Goal: Information Seeking & Learning: Learn about a topic

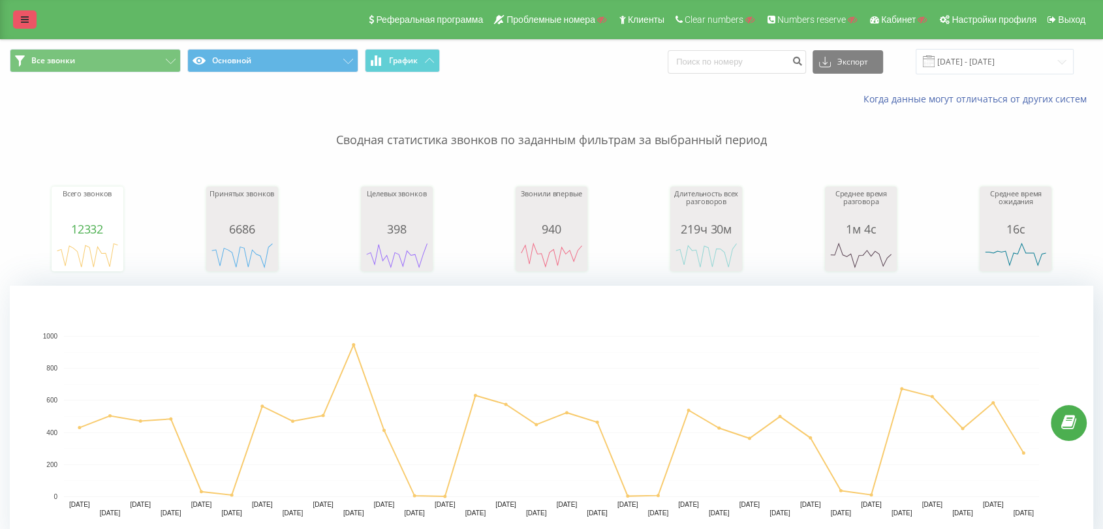
click at [21, 20] on icon at bounding box center [25, 19] width 8 height 9
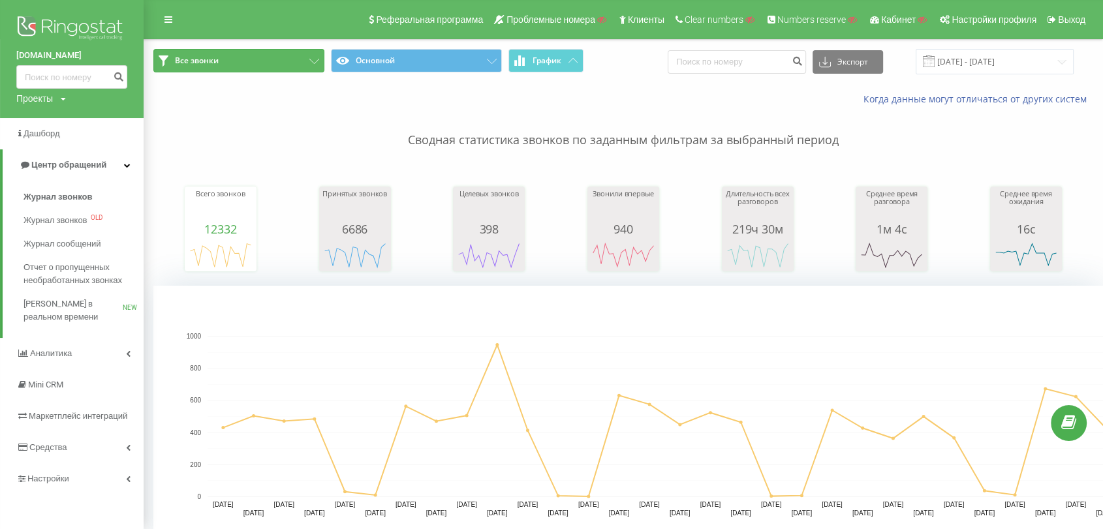
click at [264, 64] on button "Все звонки" at bounding box center [238, 60] width 171 height 23
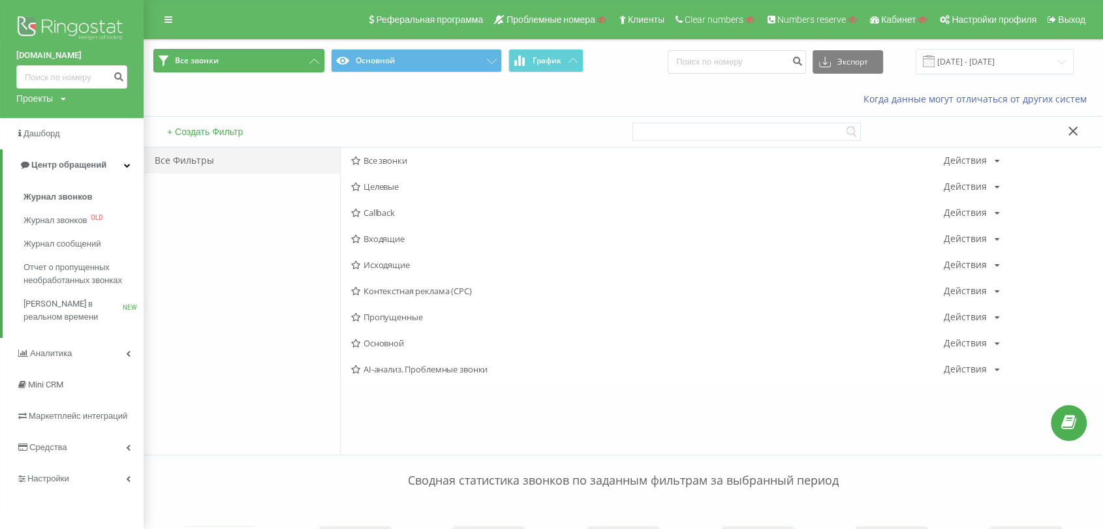
click at [264, 64] on button "Все звонки" at bounding box center [238, 60] width 171 height 23
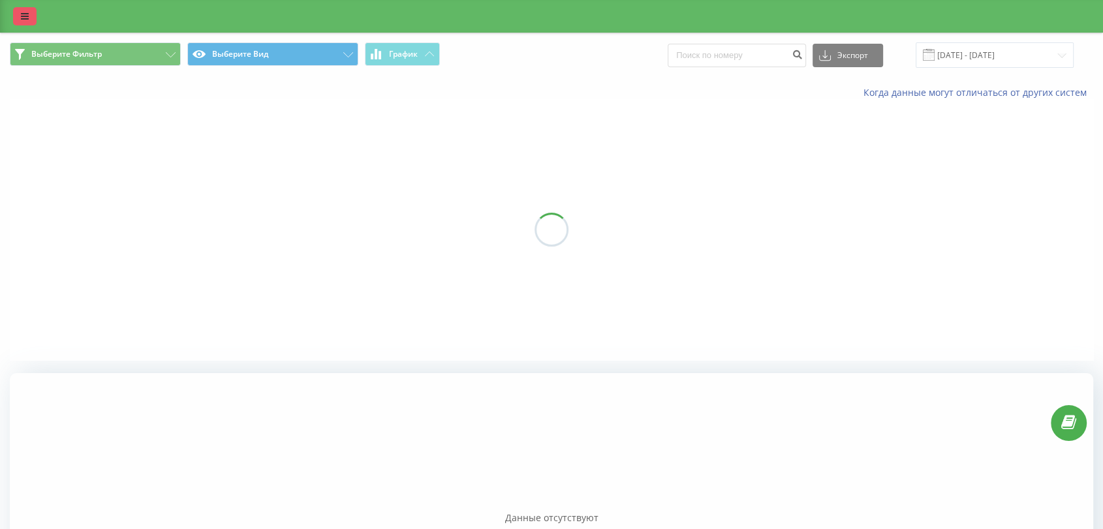
click at [16, 17] on link at bounding box center [24, 16] width 23 height 18
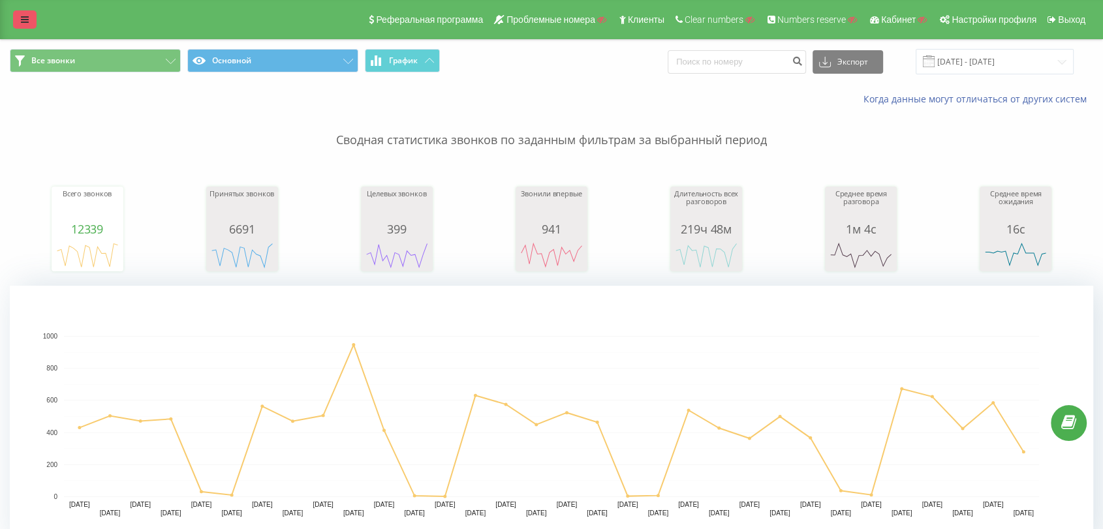
click at [21, 21] on icon at bounding box center [25, 19] width 8 height 9
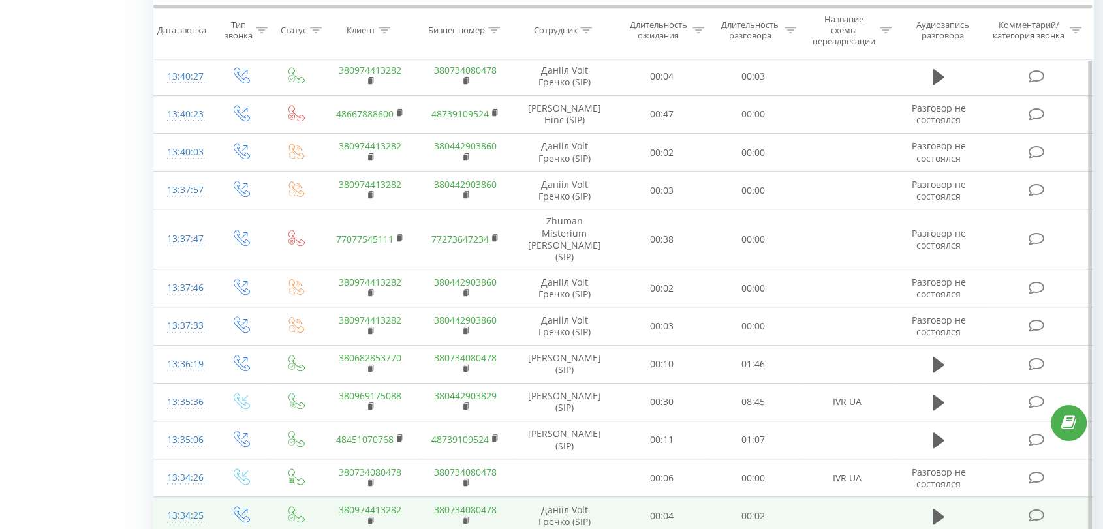
scroll to position [1188, 0]
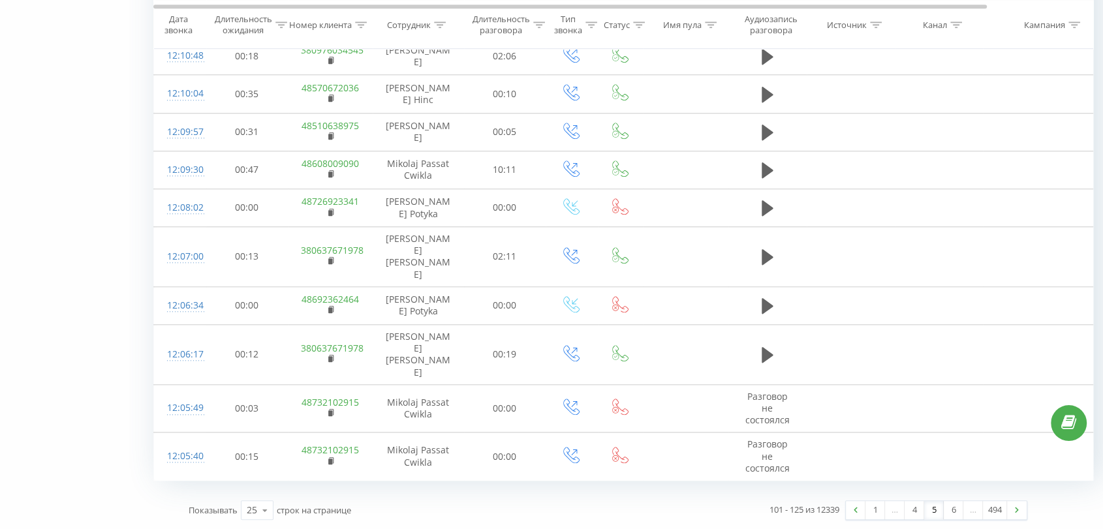
scroll to position [1247, 0]
click at [955, 512] on link "6" at bounding box center [954, 510] width 20 height 18
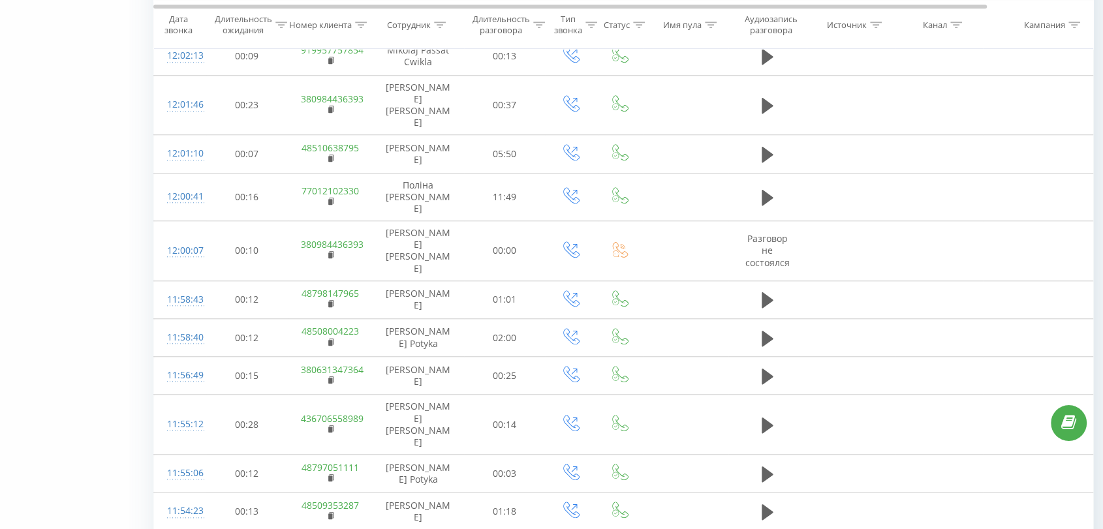
scroll to position [1111, 0]
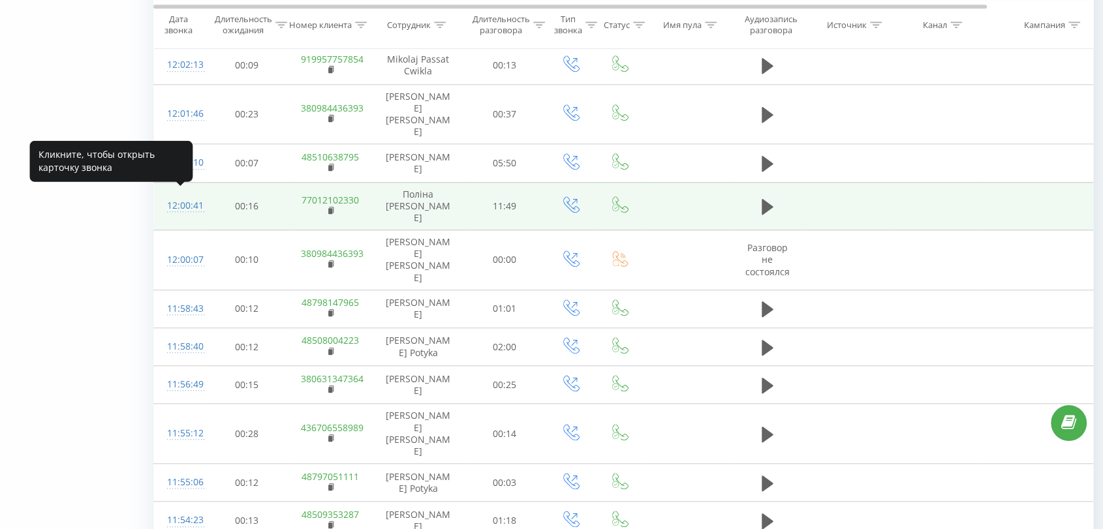
click at [188, 202] on div "12:00:41" at bounding box center [180, 205] width 26 height 25
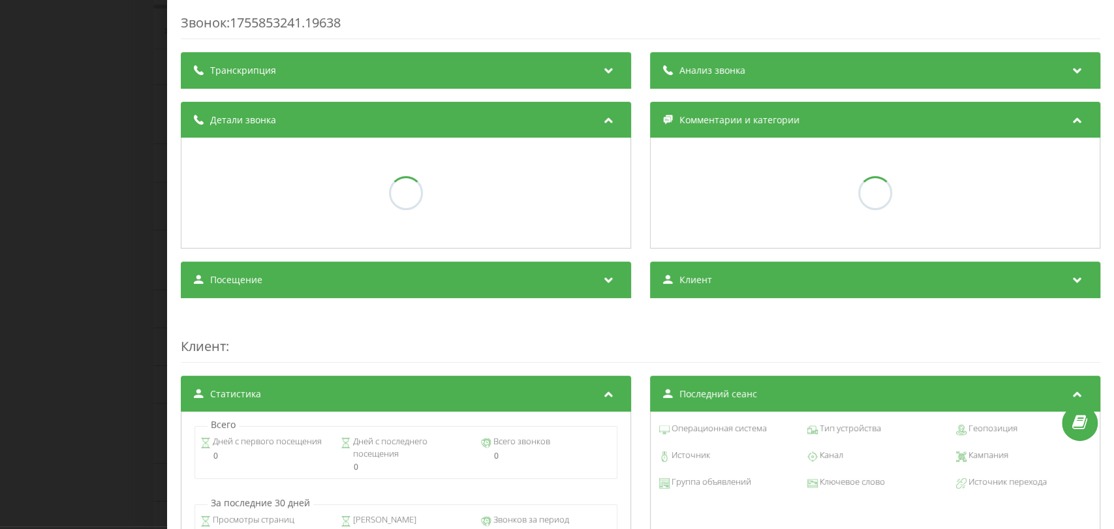
click at [457, 70] on div "Транскрипция" at bounding box center [406, 70] width 450 height 37
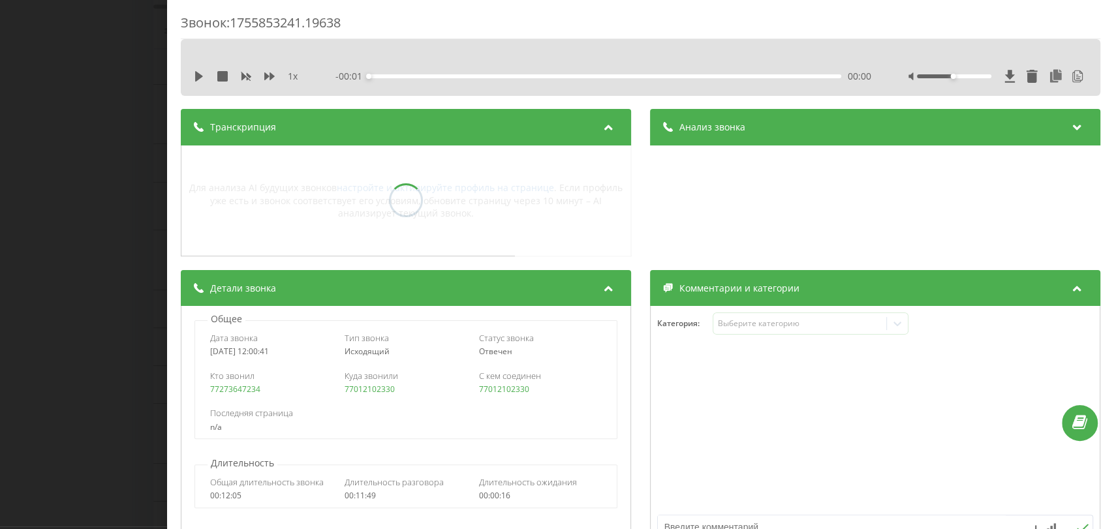
click at [939, 136] on div "Анализ звонка" at bounding box center [875, 127] width 450 height 37
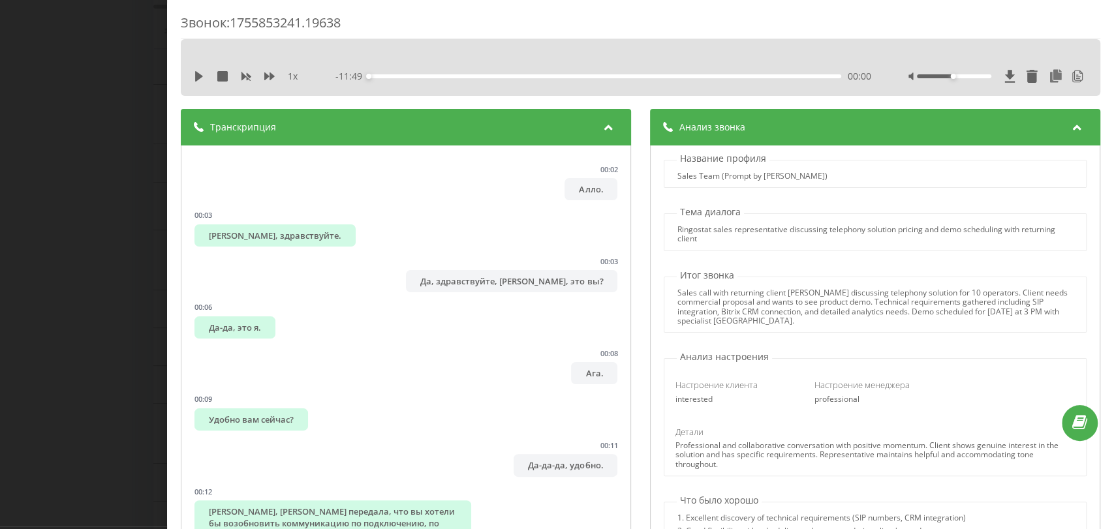
click at [45, 205] on div "Звонок : 1755853241.19638 1 x - 11:49 00:00 00:00 Транскрипция 00:02 Алло. 00:0…" at bounding box center [557, 264] width 1114 height 529
